Goal: Task Accomplishment & Management: Manage account settings

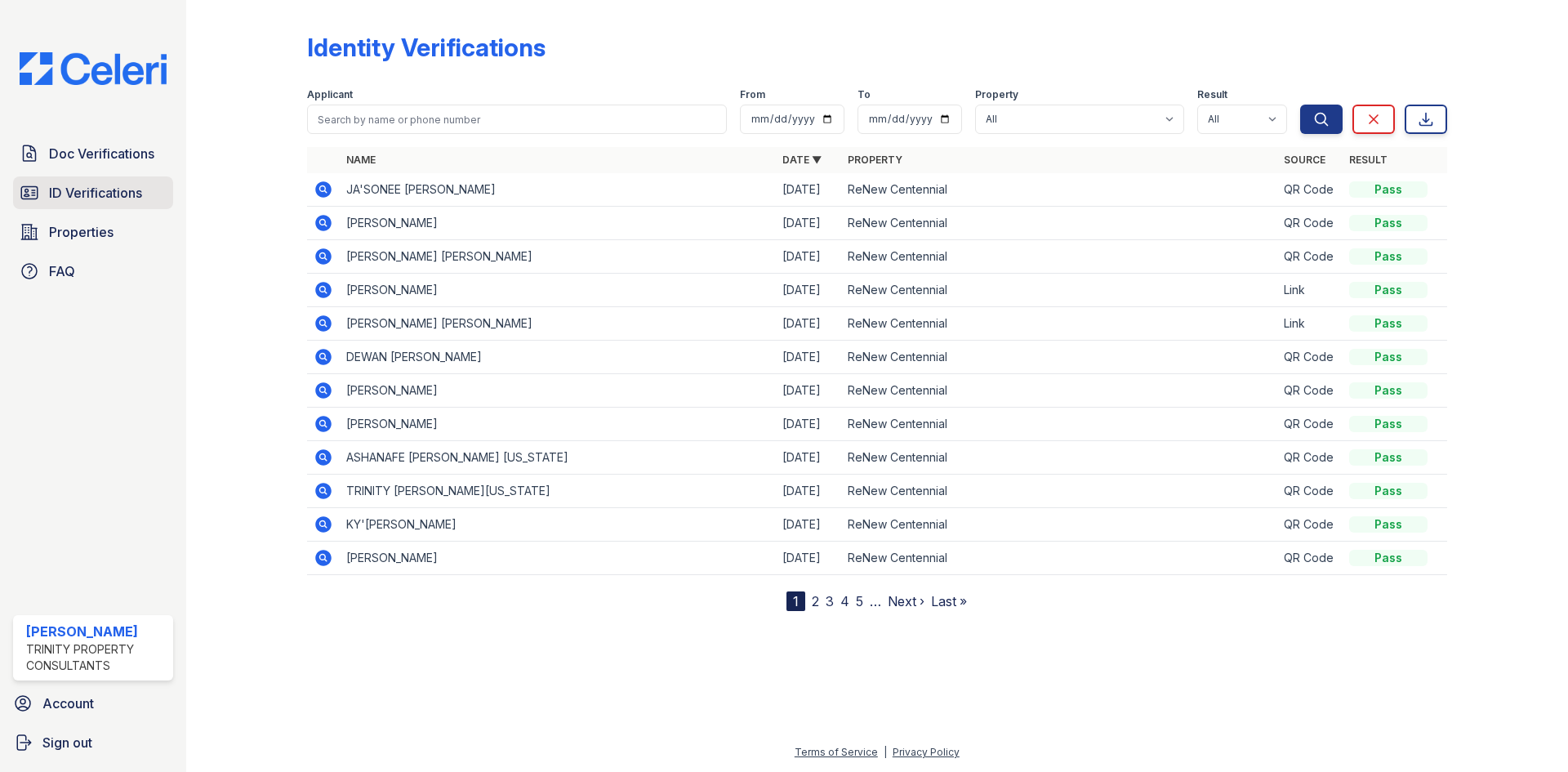
click at [109, 183] on span "ID Verifications" at bounding box center [95, 192] width 93 height 19
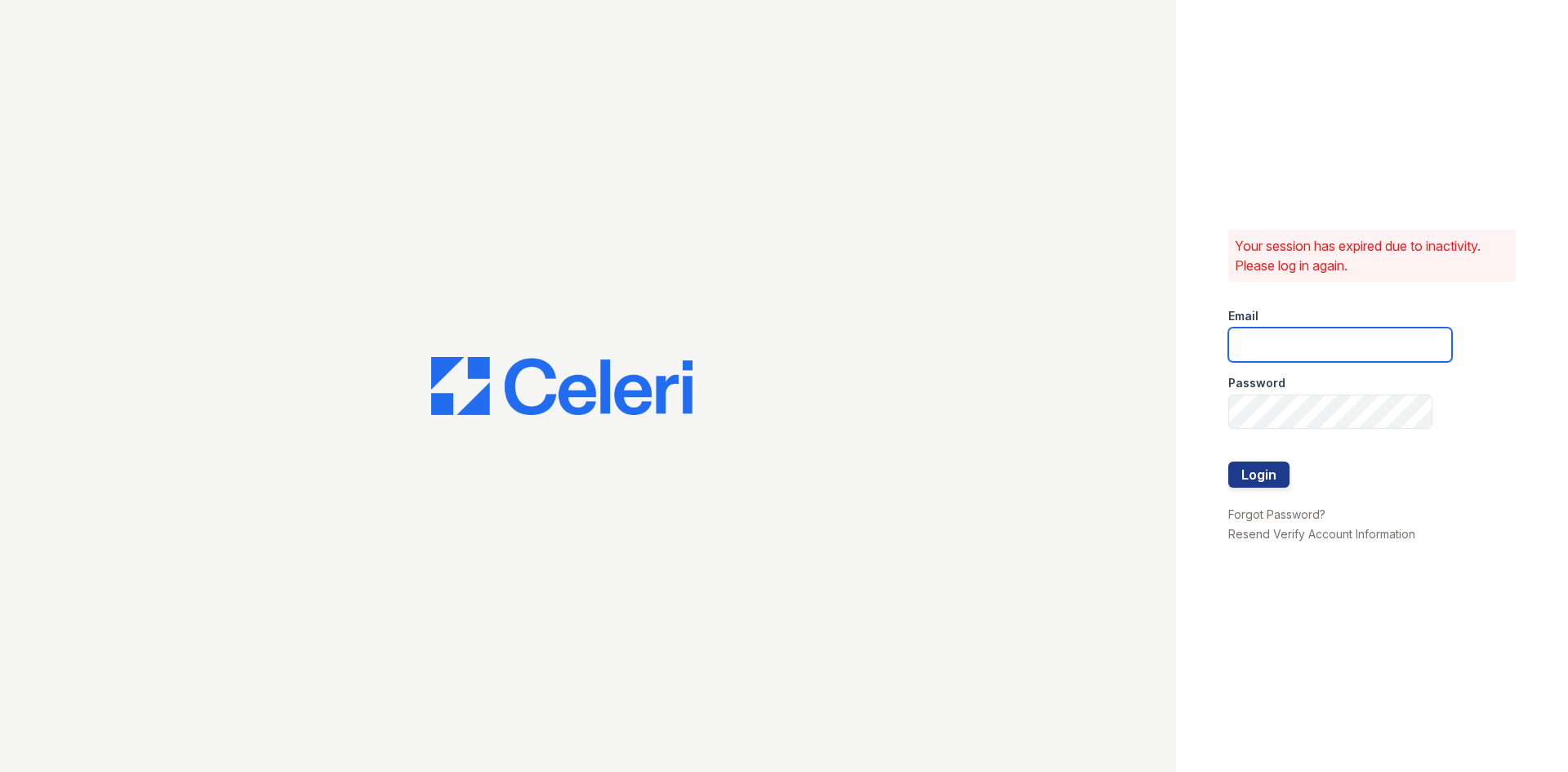
click at [1254, 346] on input "email" at bounding box center [1340, 344] width 224 height 34
type input "[EMAIL_ADDRESS][PERSON_NAME][DOMAIN_NAME]"
click at [1242, 453] on div at bounding box center [1340, 445] width 224 height 33
click at [1254, 479] on button "Login" at bounding box center [1259, 475] width 62 height 26
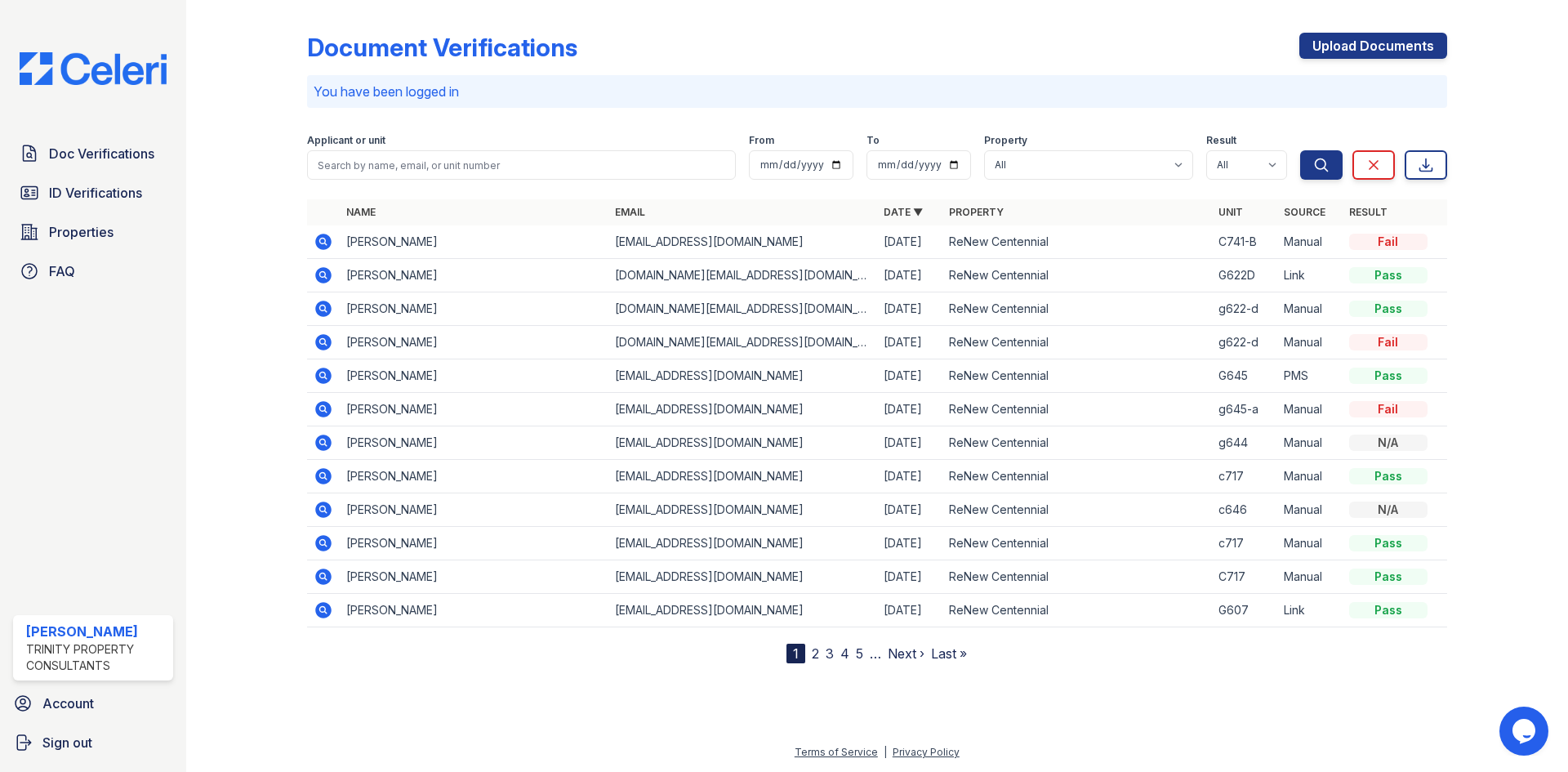
click at [569, 698] on div at bounding box center [877, 716] width 1329 height 53
